Goal: Find specific page/section: Find specific page/section

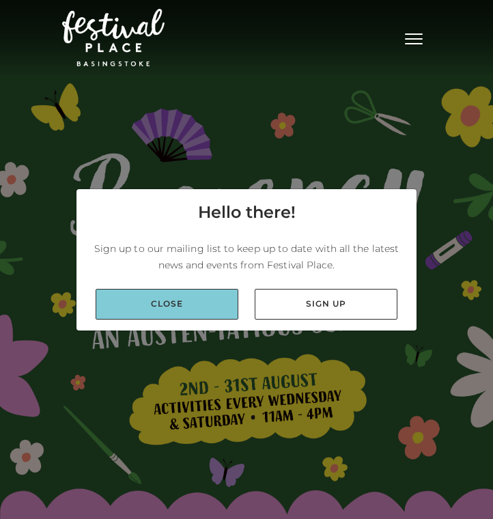
click at [128, 301] on link "Close" at bounding box center [167, 304] width 143 height 31
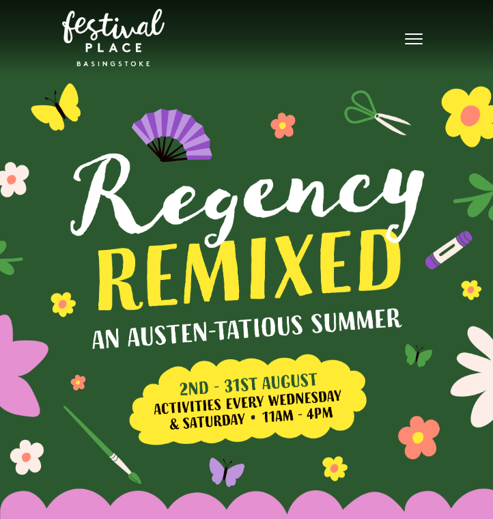
click at [416, 42] on button "Toggle navigation" at bounding box center [414, 37] width 34 height 20
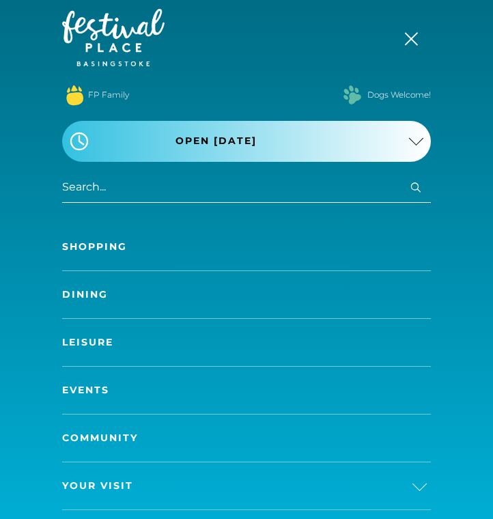
click at [111, 247] on link "Shopping" at bounding box center [246, 246] width 369 height 47
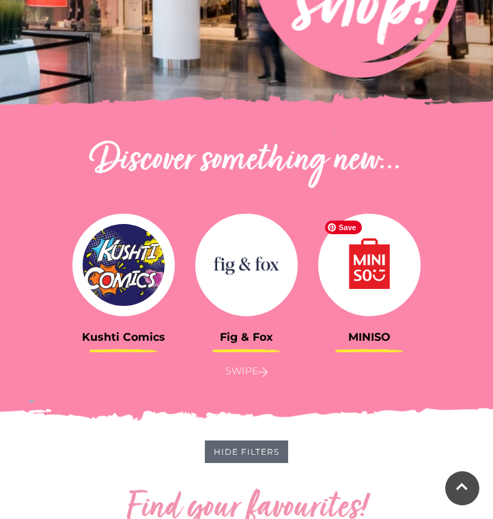
scroll to position [362, 0]
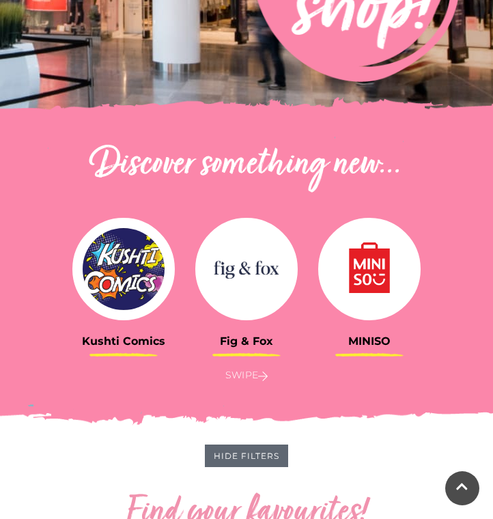
click at [255, 377] on p "Swipe" at bounding box center [246, 375] width 348 height 16
click at [266, 376] on icon at bounding box center [263, 376] width 10 height 11
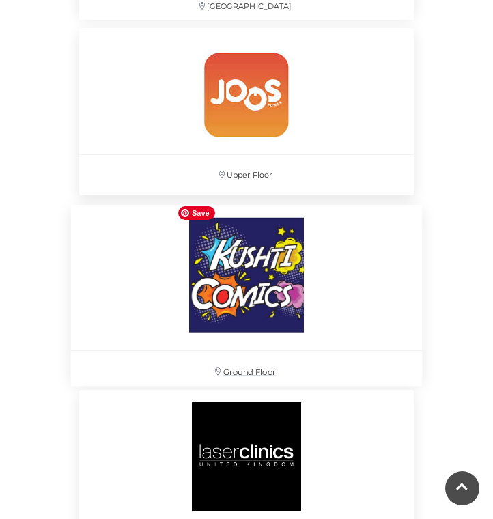
scroll to position [9733, 0]
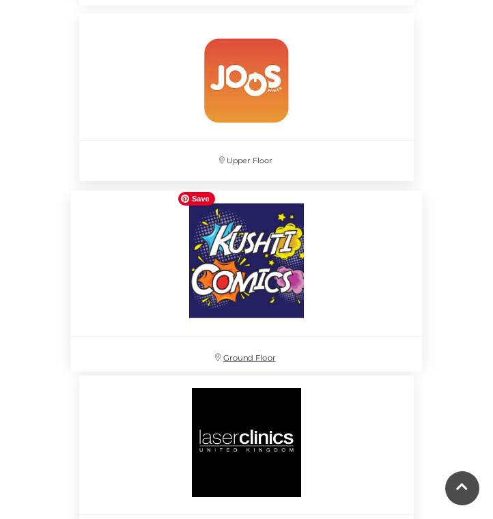
click at [265, 295] on img at bounding box center [246, 260] width 150 height 151
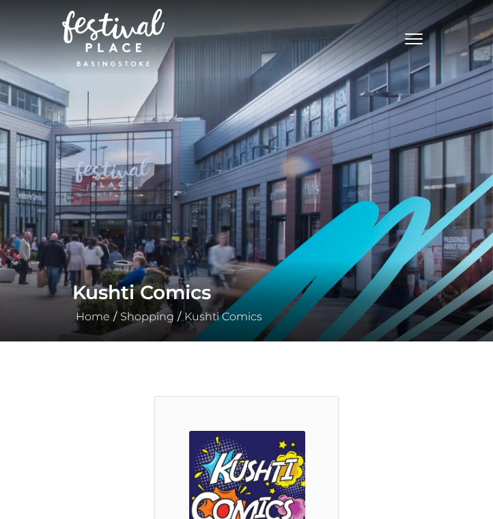
click at [412, 47] on button "Toggle navigation" at bounding box center [414, 37] width 34 height 20
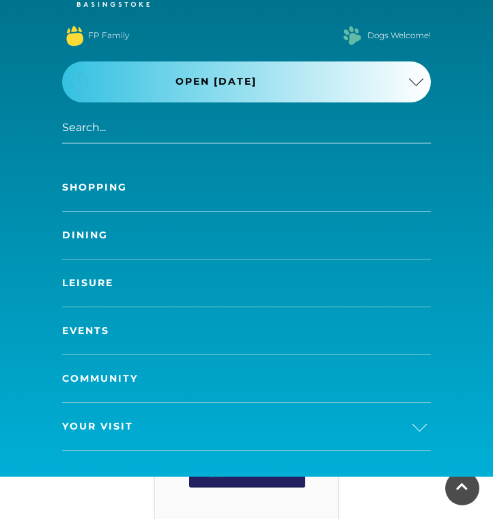
scroll to position [58, 0]
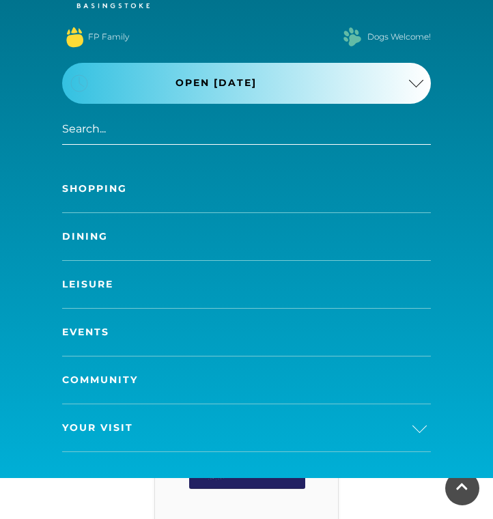
click at [110, 197] on link "Shopping" at bounding box center [246, 188] width 369 height 47
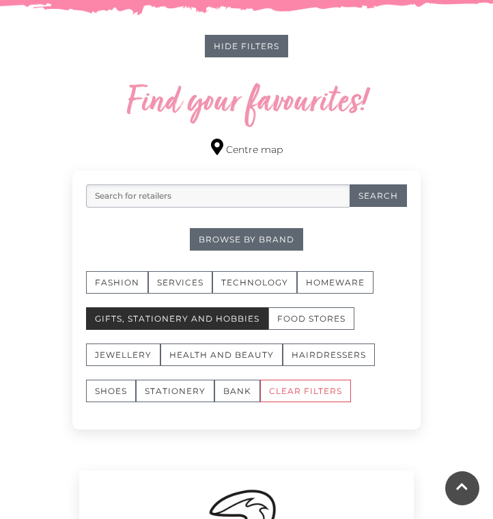
scroll to position [771, 0]
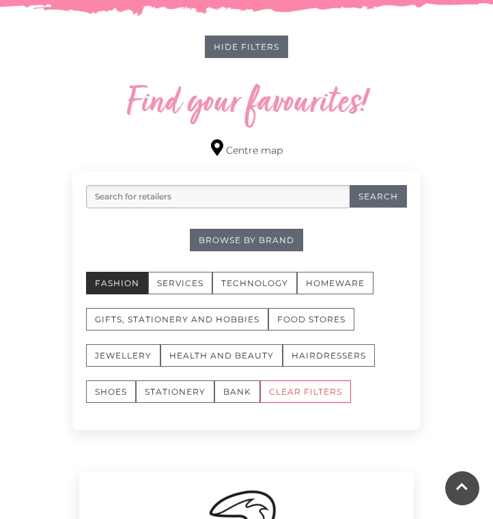
click at [119, 279] on button "Fashion" at bounding box center [117, 283] width 62 height 23
